Goal: Complete application form: Complete application form

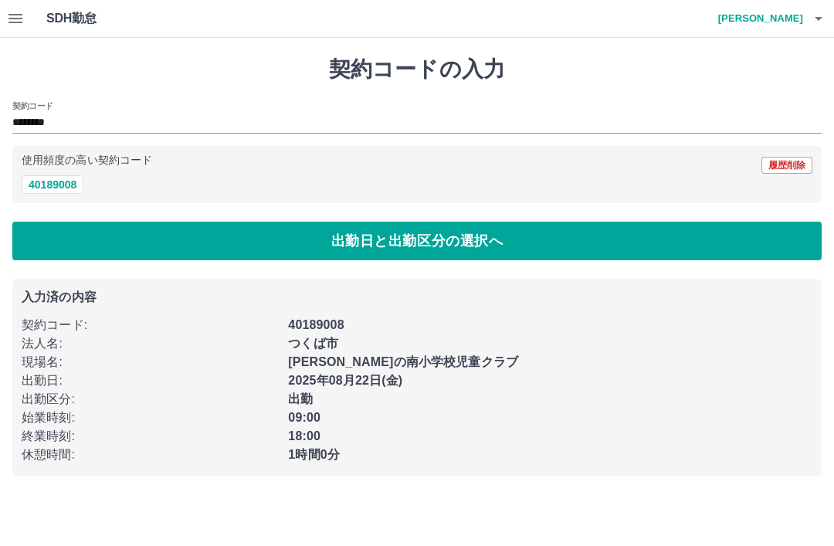
click at [50, 194] on button "40189008" at bounding box center [53, 184] width 62 height 19
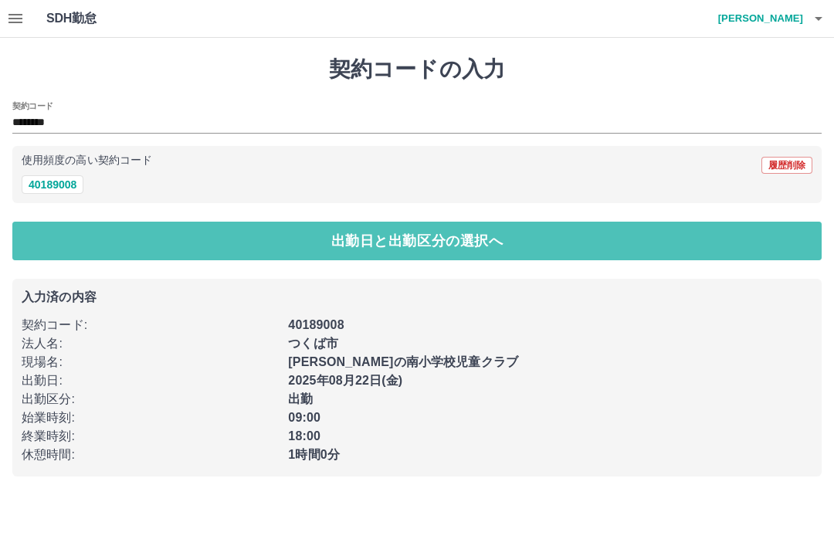
click at [400, 250] on button "出勤日と出勤区分の選択へ" at bounding box center [417, 241] width 810 height 39
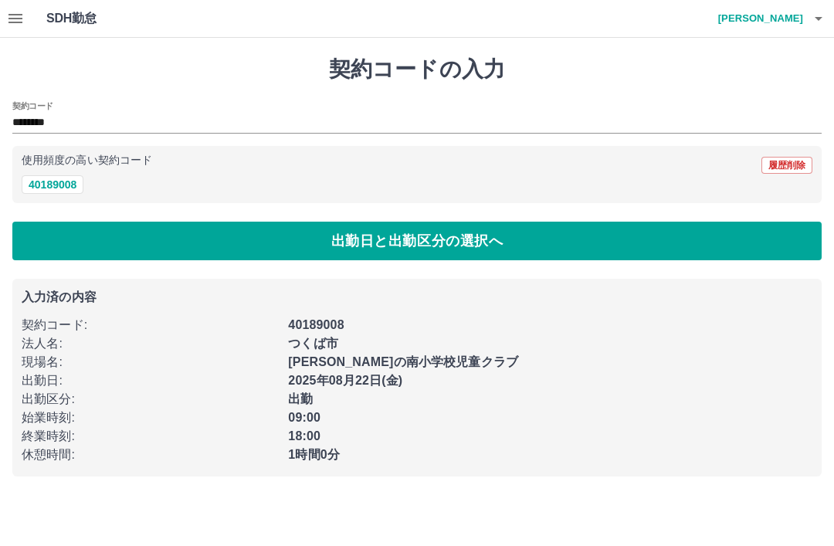
click at [39, 177] on button "40189008" at bounding box center [53, 184] width 62 height 19
click at [59, 226] on button "出勤日と出勤区分の選択へ" at bounding box center [417, 241] width 810 height 39
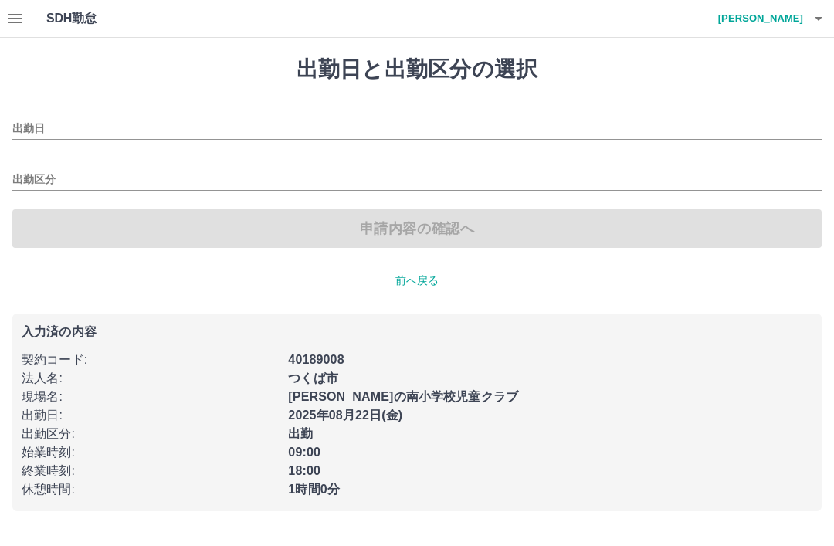
type input "**********"
type input "**"
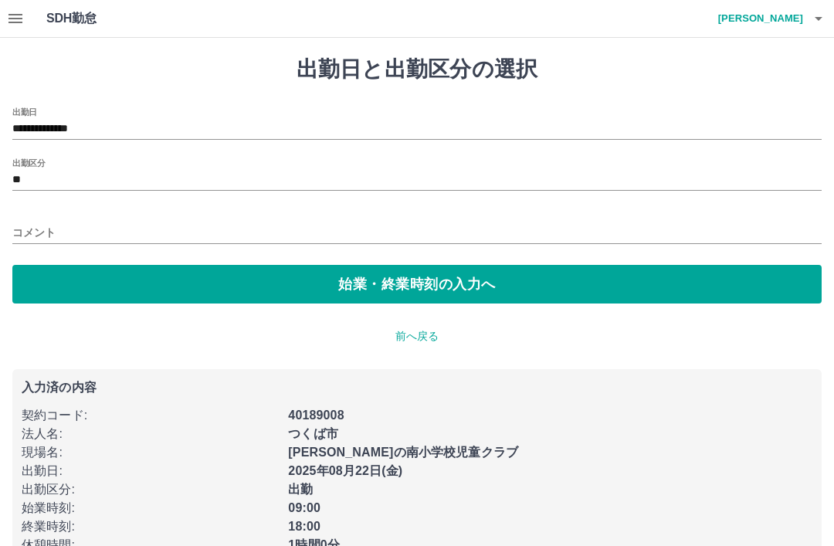
click at [42, 266] on button "始業・終業時刻の入力へ" at bounding box center [417, 284] width 810 height 39
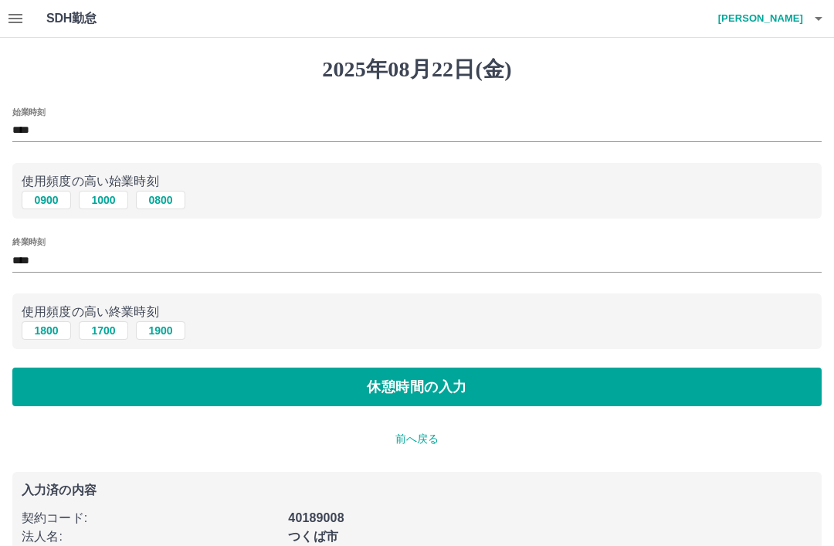
click at [59, 206] on button "0900" at bounding box center [46, 200] width 49 height 19
click at [36, 339] on button "1800" at bounding box center [46, 330] width 49 height 19
click at [472, 395] on button "休憩時間の入力" at bounding box center [417, 387] width 810 height 39
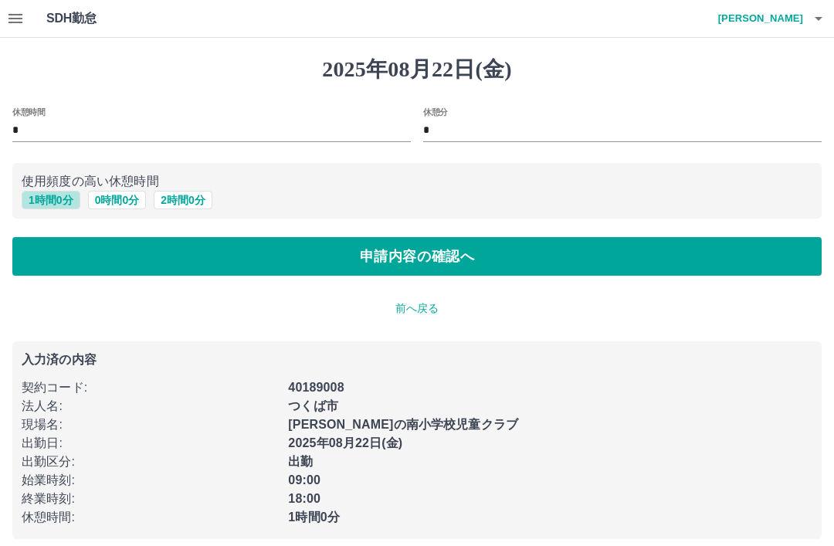
click at [46, 206] on button "1 時間 0 分" at bounding box center [51, 200] width 59 height 19
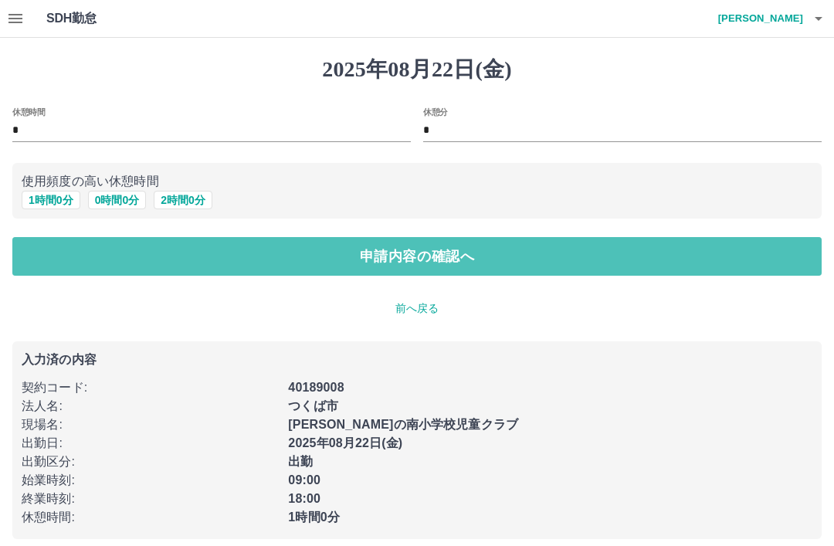
click at [430, 270] on button "申請内容の確認へ" at bounding box center [417, 256] width 810 height 39
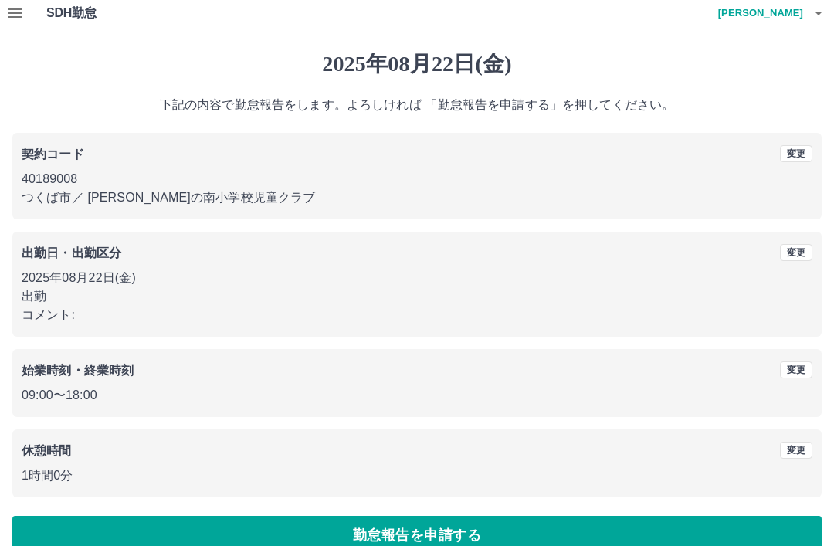
scroll to position [32, 0]
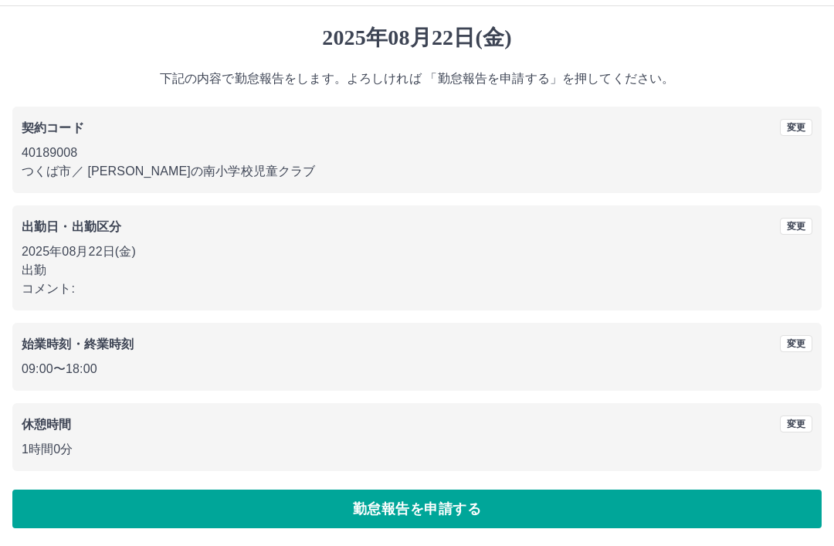
click at [430, 506] on button "勤怠報告を申請する" at bounding box center [417, 509] width 810 height 39
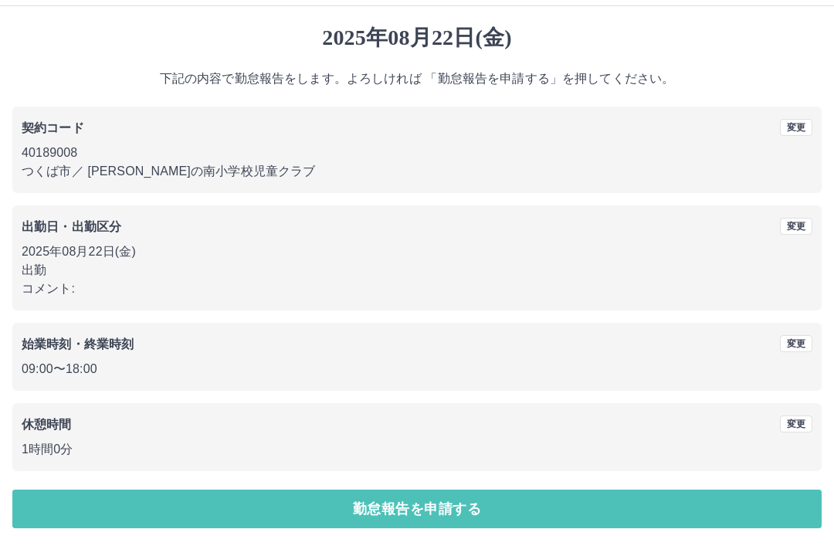
click at [429, 509] on button "勤怠報告を申請する" at bounding box center [417, 509] width 810 height 39
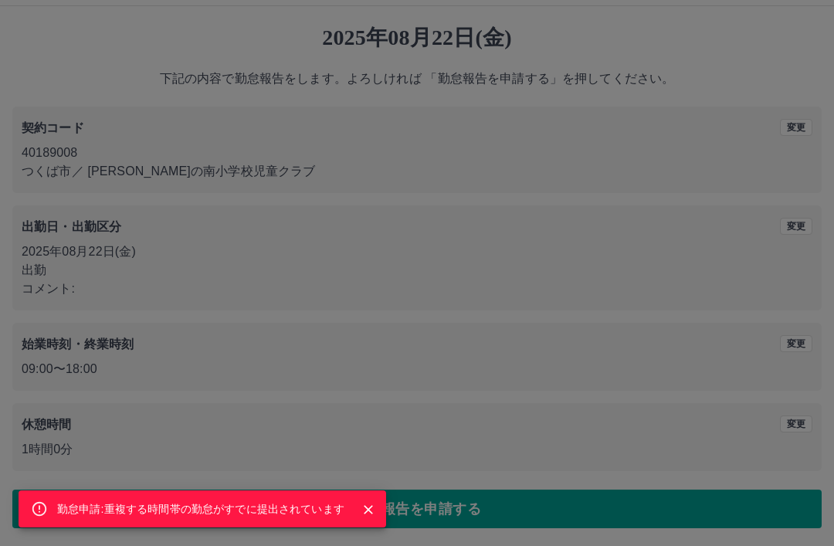
click at [369, 519] on button "Close" at bounding box center [368, 509] width 23 height 23
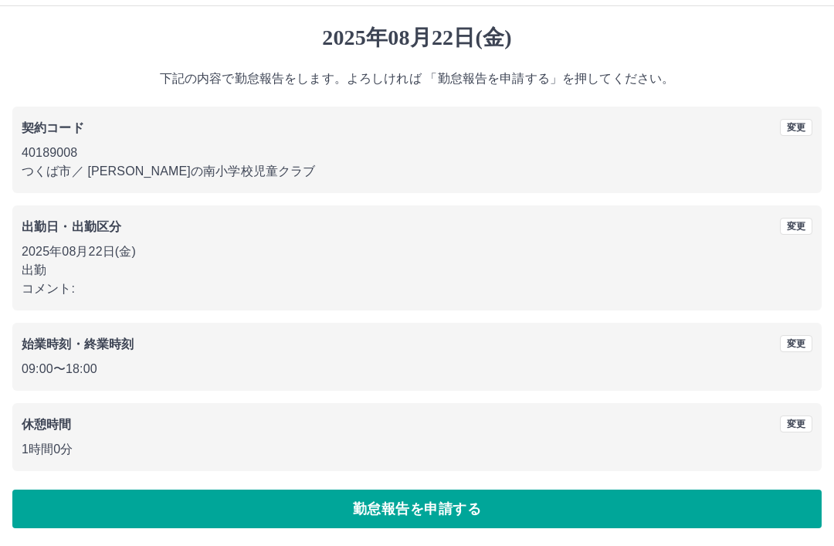
click at [424, 507] on button "勤怠報告を申請する" at bounding box center [417, 509] width 810 height 39
